Goal: Navigation & Orientation: Find specific page/section

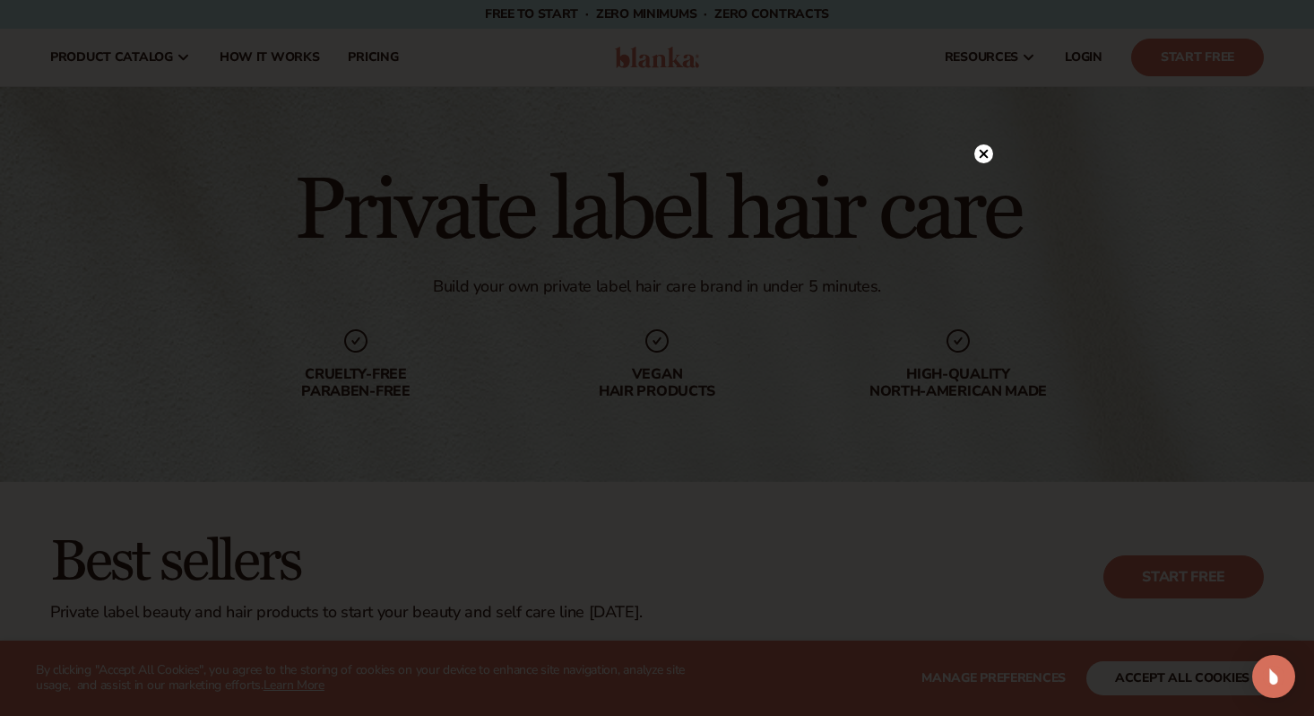
click at [985, 152] on icon at bounding box center [984, 153] width 9 height 9
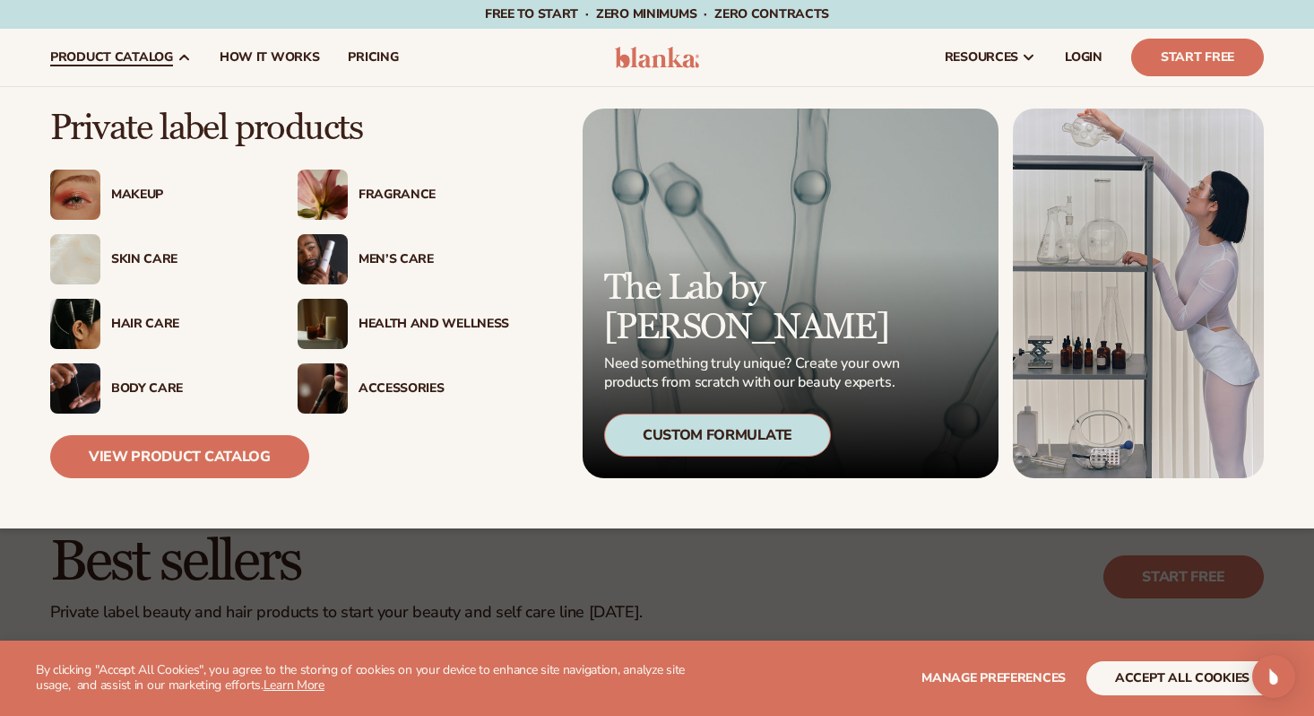
click at [139, 326] on div "Hair Care" at bounding box center [186, 324] width 151 height 15
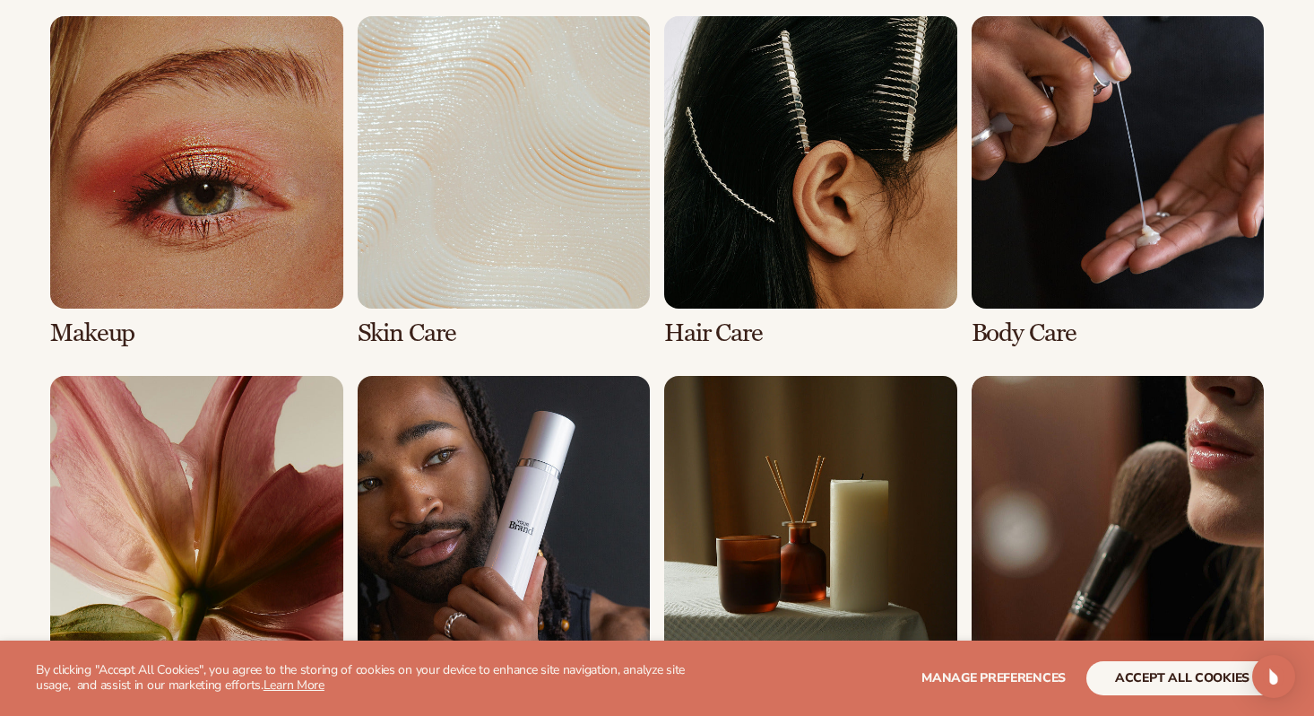
scroll to position [1379, 0]
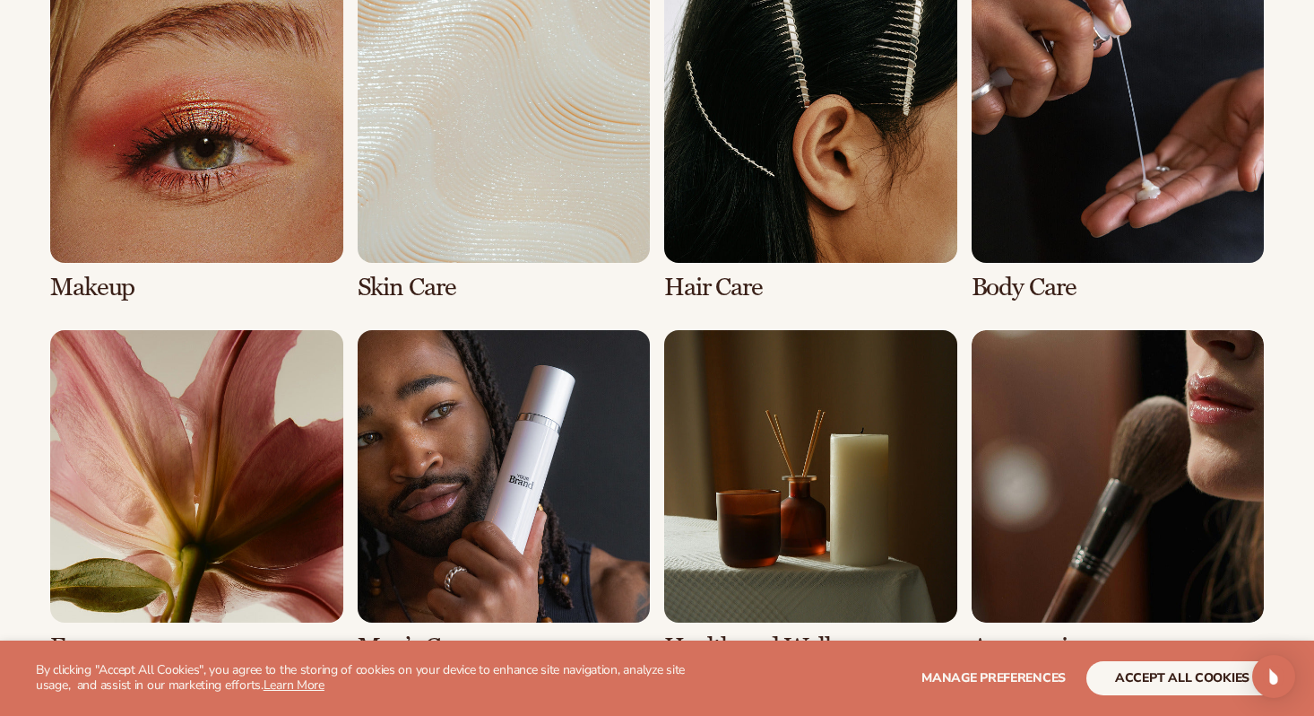
click at [756, 155] on link "3 / 8" at bounding box center [810, 135] width 293 height 331
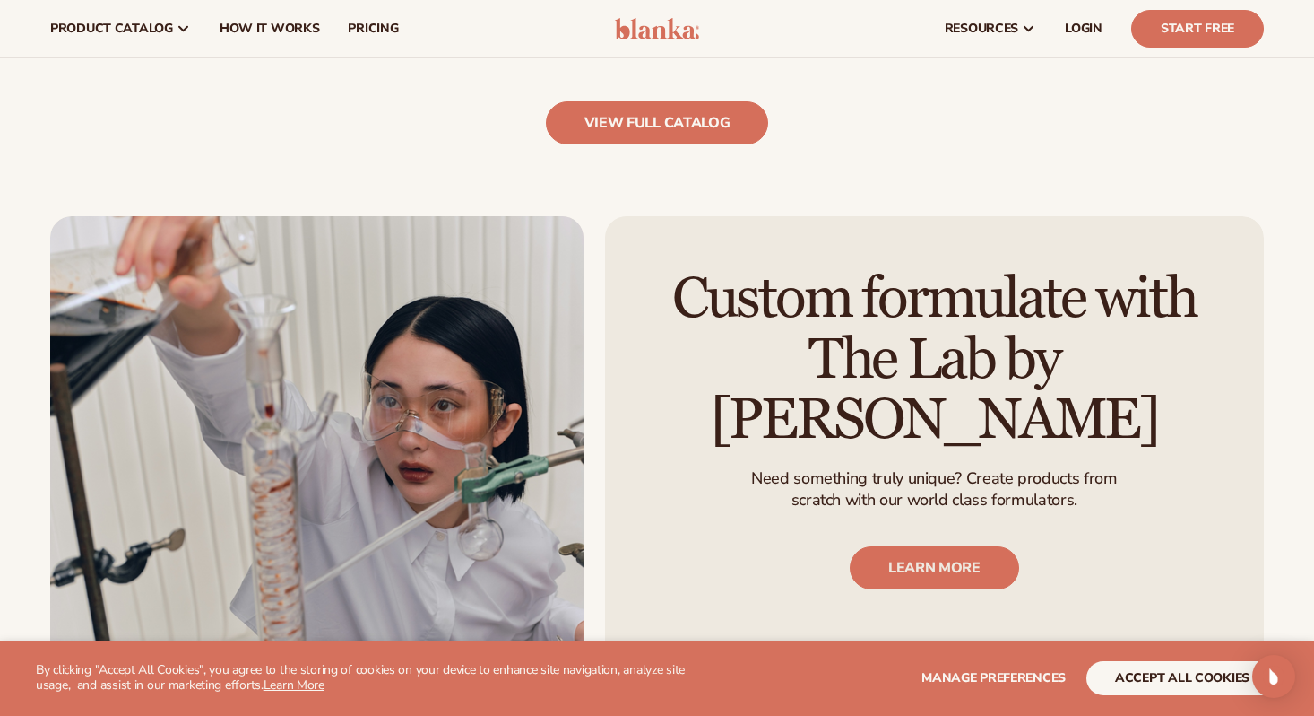
scroll to position [2007, 0]
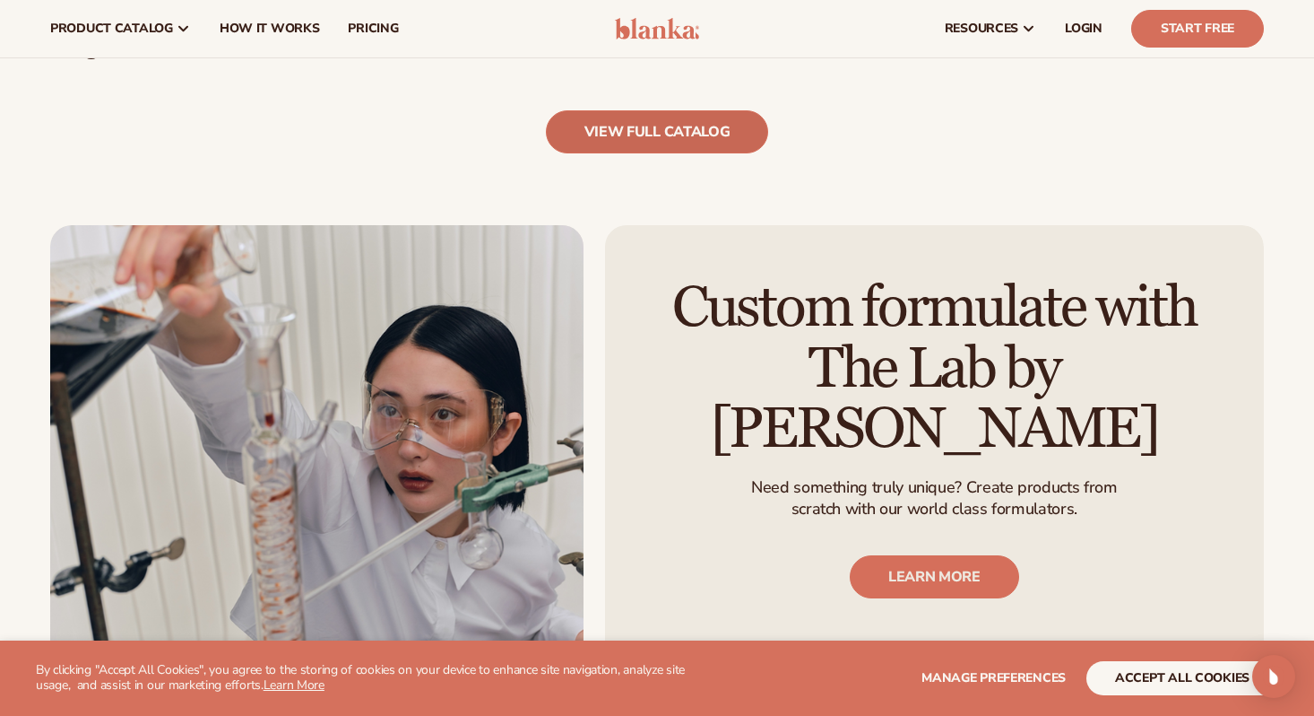
click at [622, 136] on link "view full catalog" at bounding box center [657, 131] width 223 height 43
